Goal: Navigation & Orientation: Find specific page/section

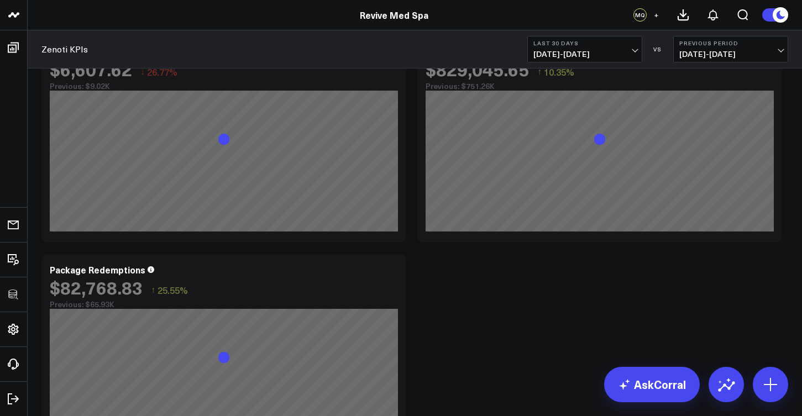
scroll to position [1670, 0]
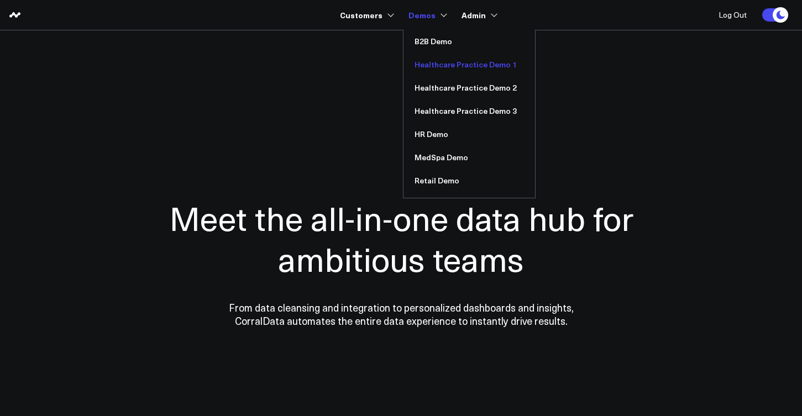
click at [435, 69] on link "Healthcare Practice Demo 1" at bounding box center [469, 64] width 132 height 23
